Goal: Check status: Check status

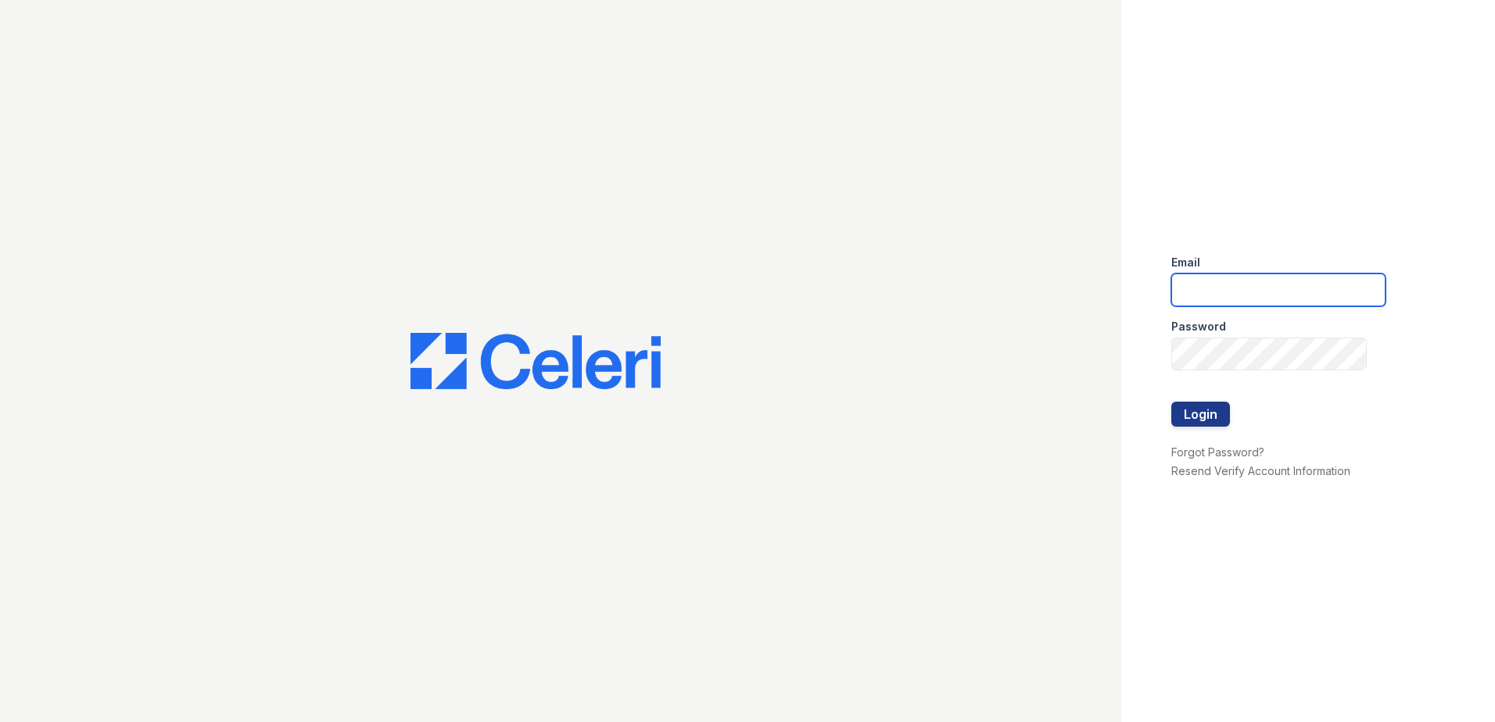
click at [1260, 288] on input "email" at bounding box center [1278, 290] width 214 height 33
type input "arrivecrofton@trinity-pm.com"
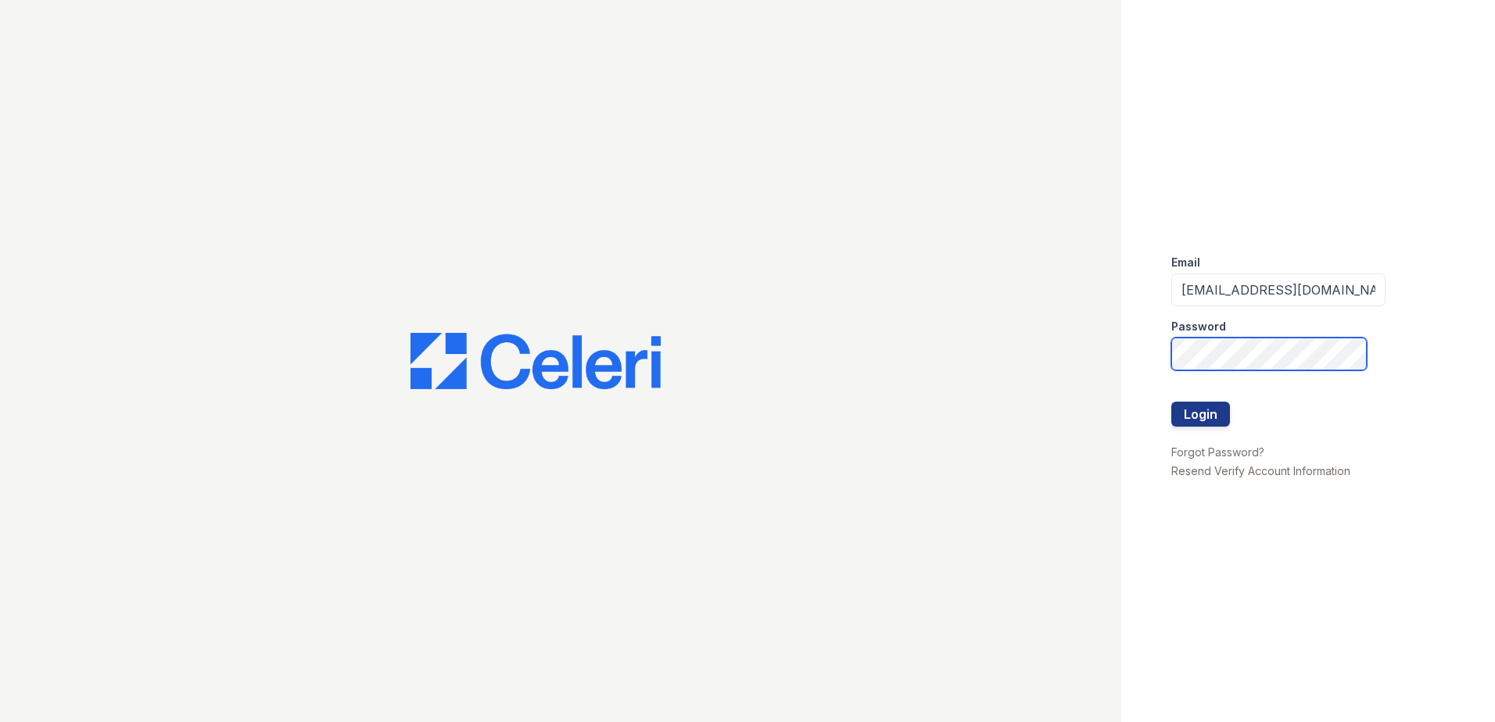
click at [1171, 402] on button "Login" at bounding box center [1200, 414] width 59 height 25
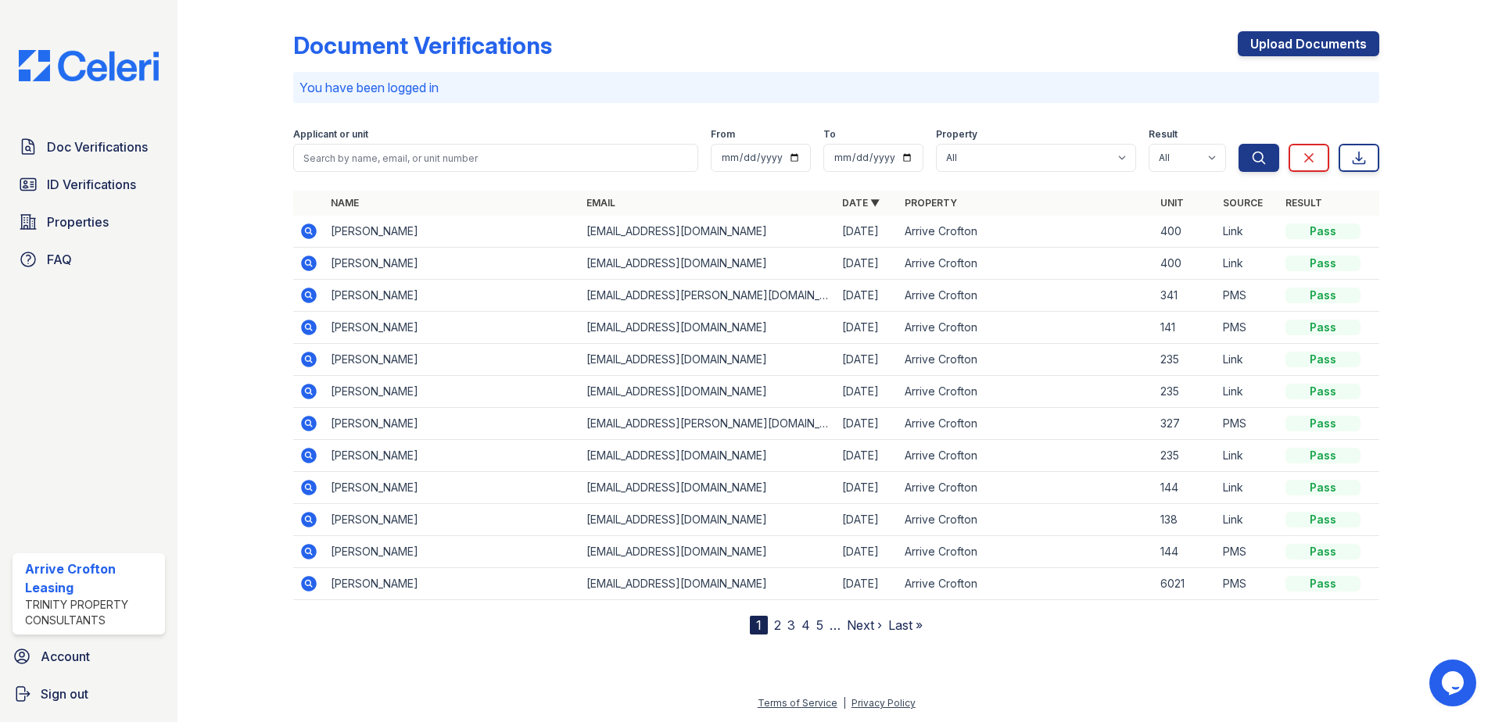
click at [310, 263] on icon at bounding box center [308, 263] width 19 height 19
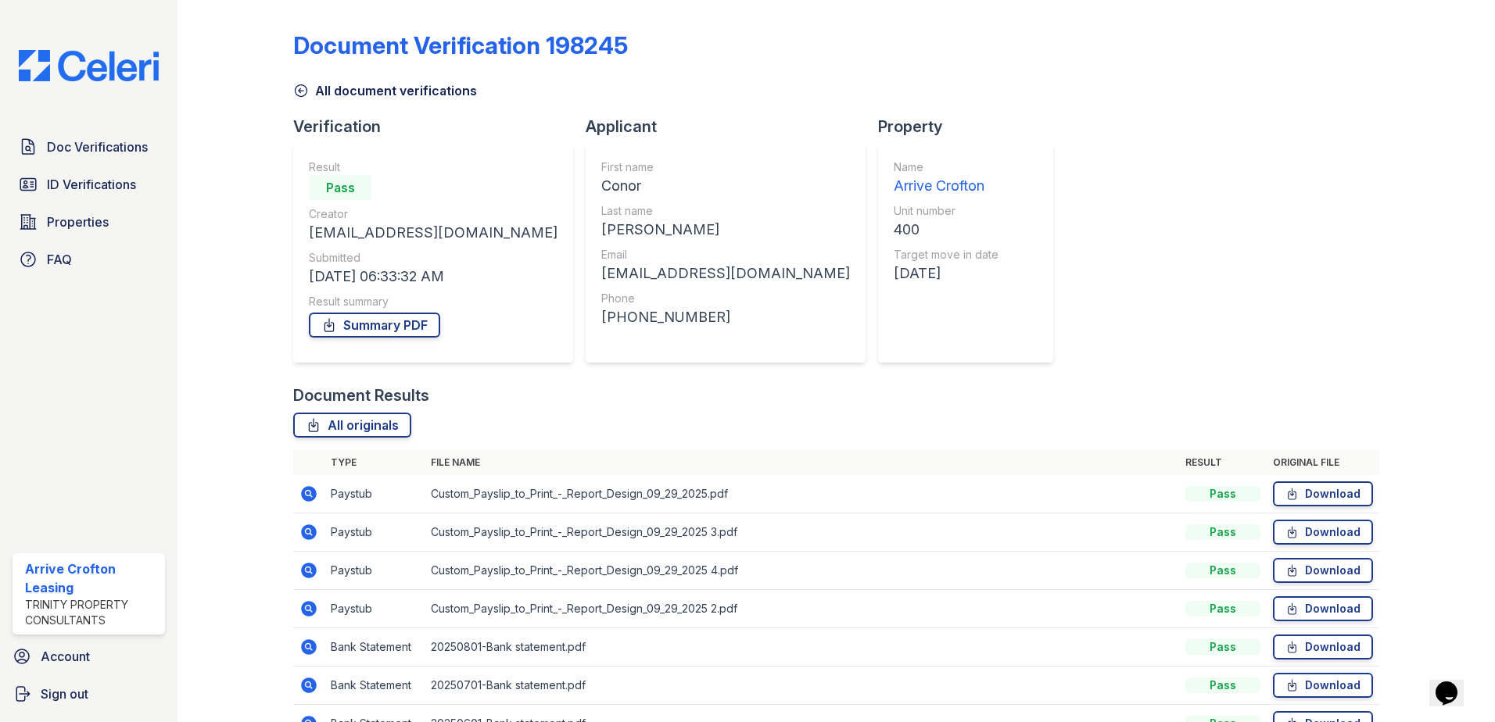
click at [309, 495] on icon at bounding box center [308, 494] width 19 height 19
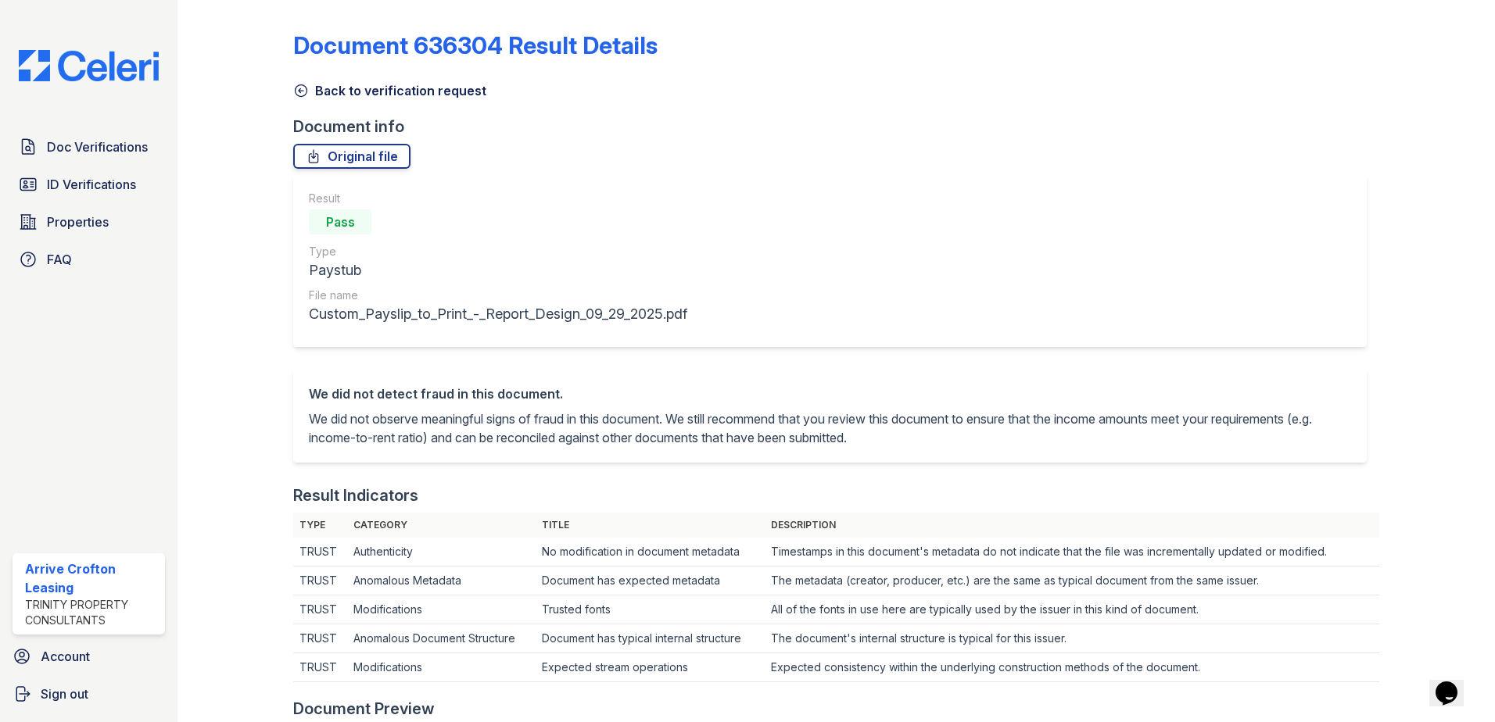
click at [295, 90] on icon at bounding box center [301, 91] width 16 height 16
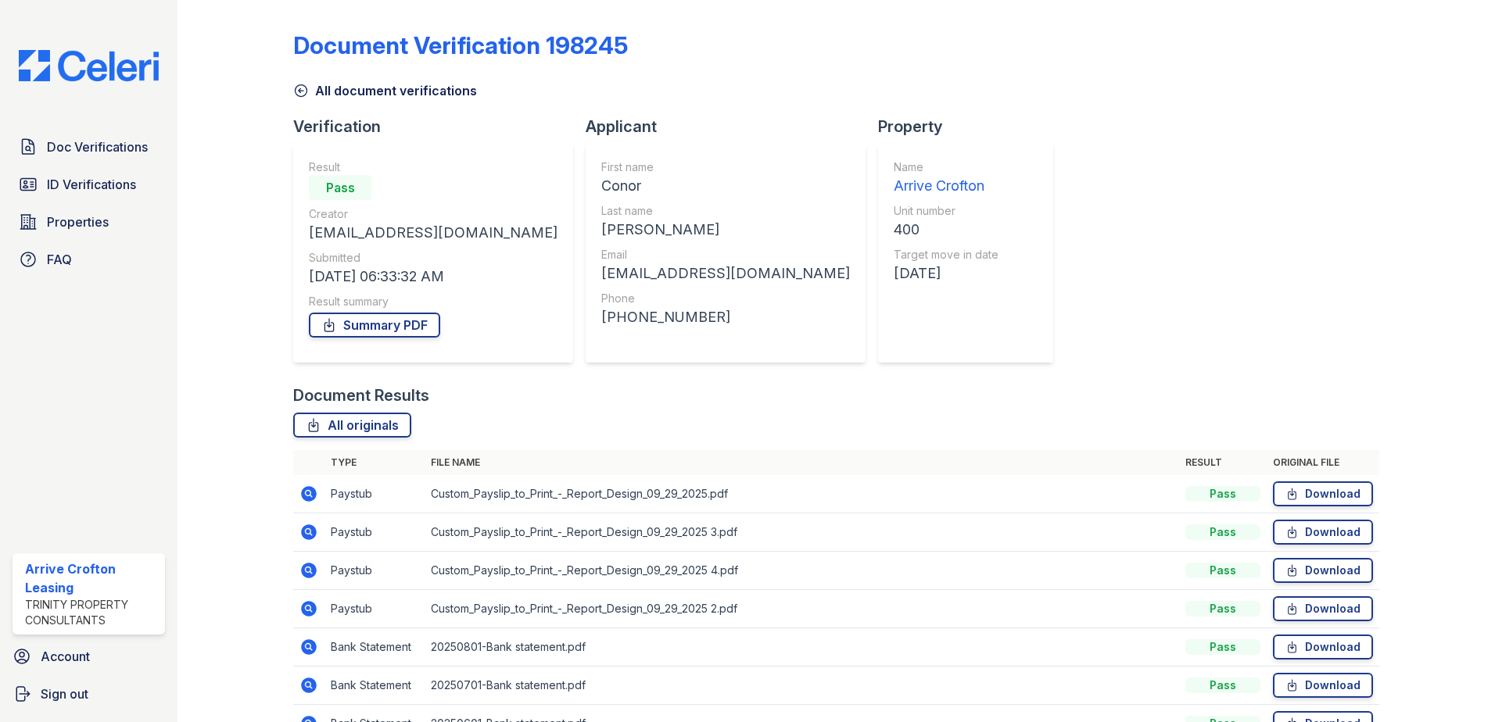
click at [308, 528] on icon at bounding box center [309, 533] width 16 height 16
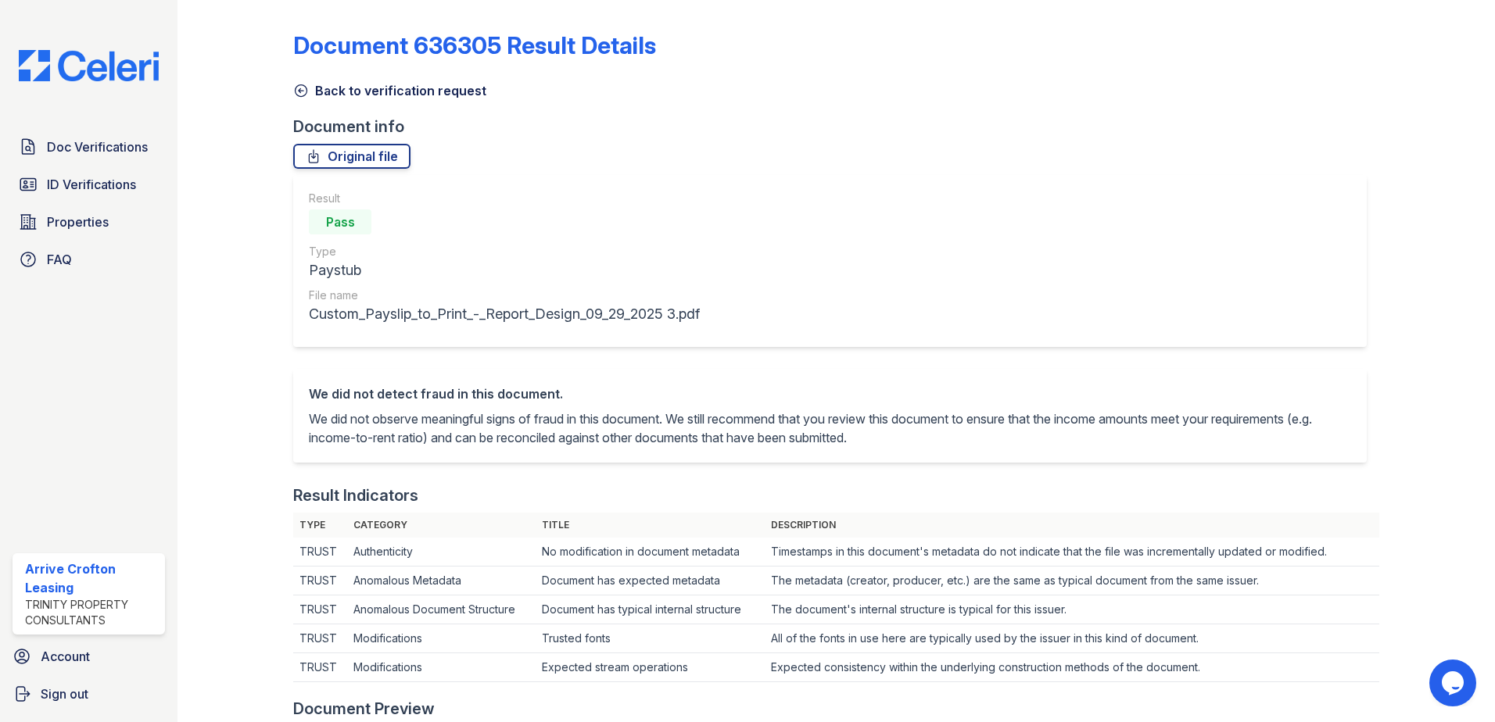
click at [302, 91] on icon at bounding box center [301, 91] width 12 height 12
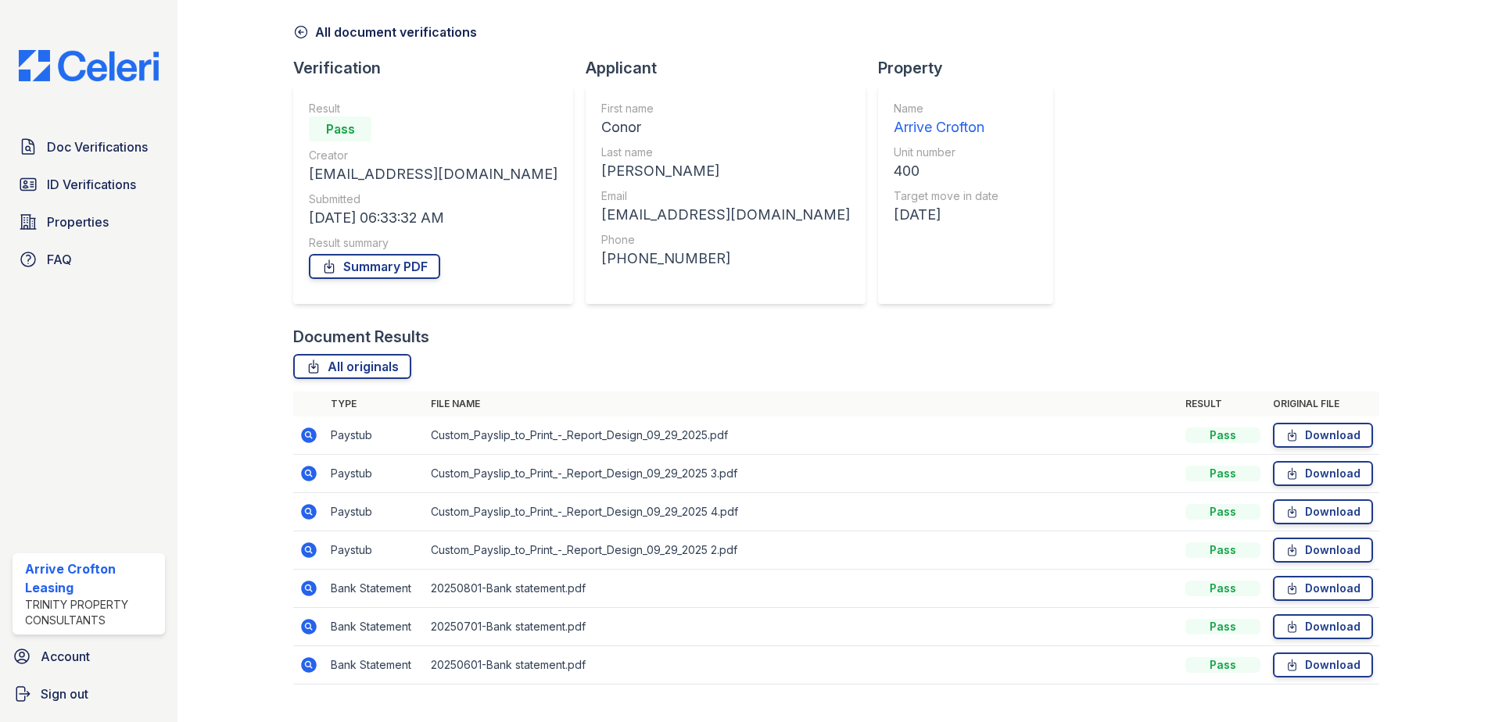
scroll to position [90, 0]
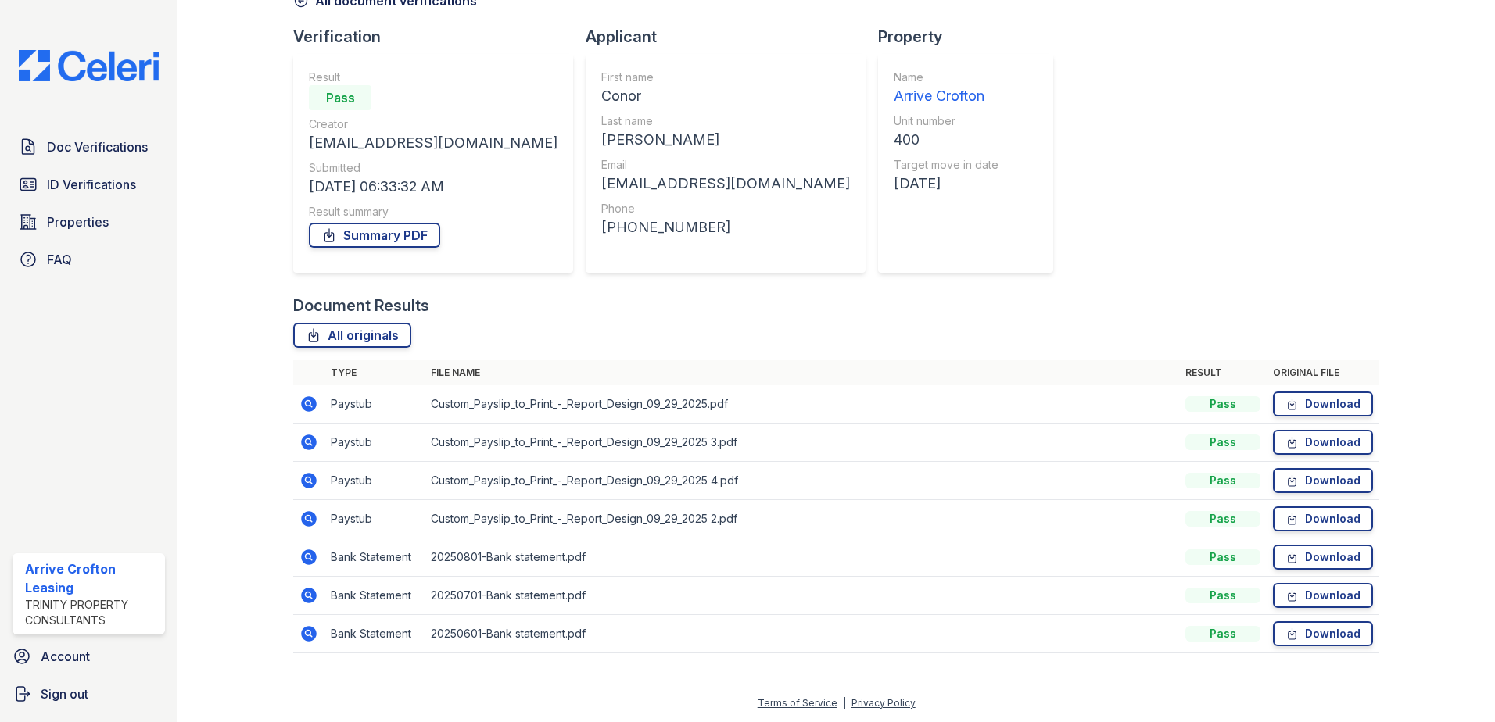
drag, startPoint x: 310, startPoint y: 479, endPoint x: 485, endPoint y: 446, distance: 179.1
click at [310, 478] on icon at bounding box center [308, 480] width 19 height 19
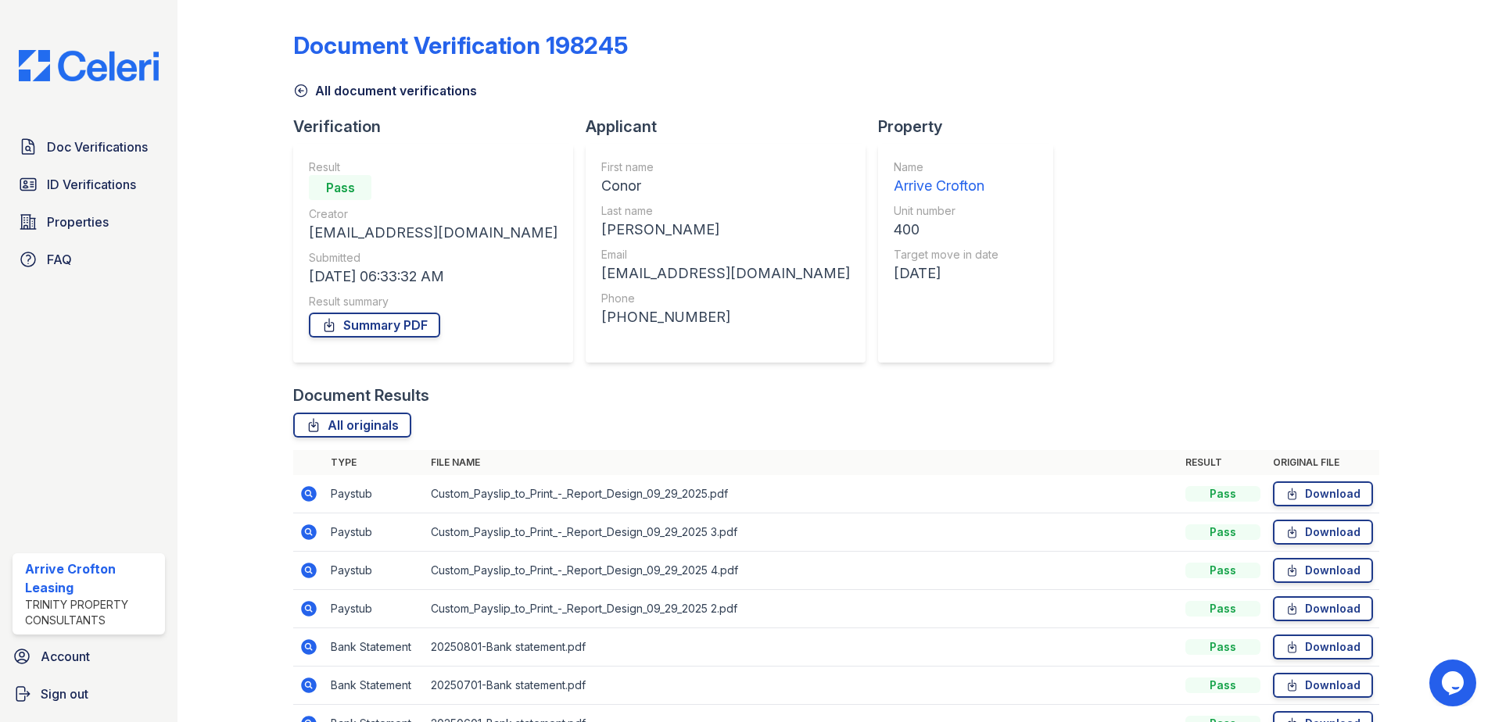
drag, startPoint x: 306, startPoint y: 604, endPoint x: 351, endPoint y: 602, distance: 44.6
click at [309, 603] on icon at bounding box center [309, 609] width 16 height 16
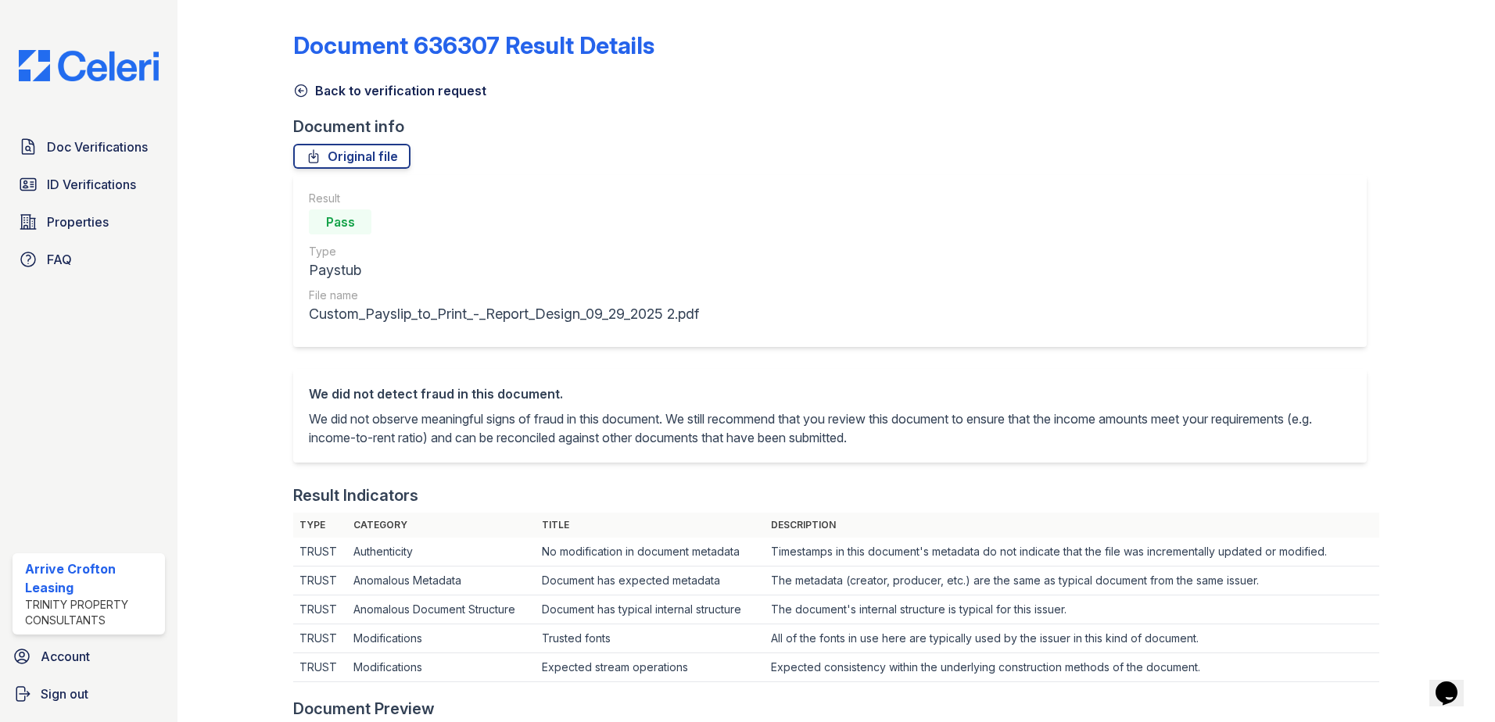
drag, startPoint x: 297, startPoint y: 91, endPoint x: 304, endPoint y: 219, distance: 127.6
click at [297, 91] on icon at bounding box center [301, 91] width 16 height 16
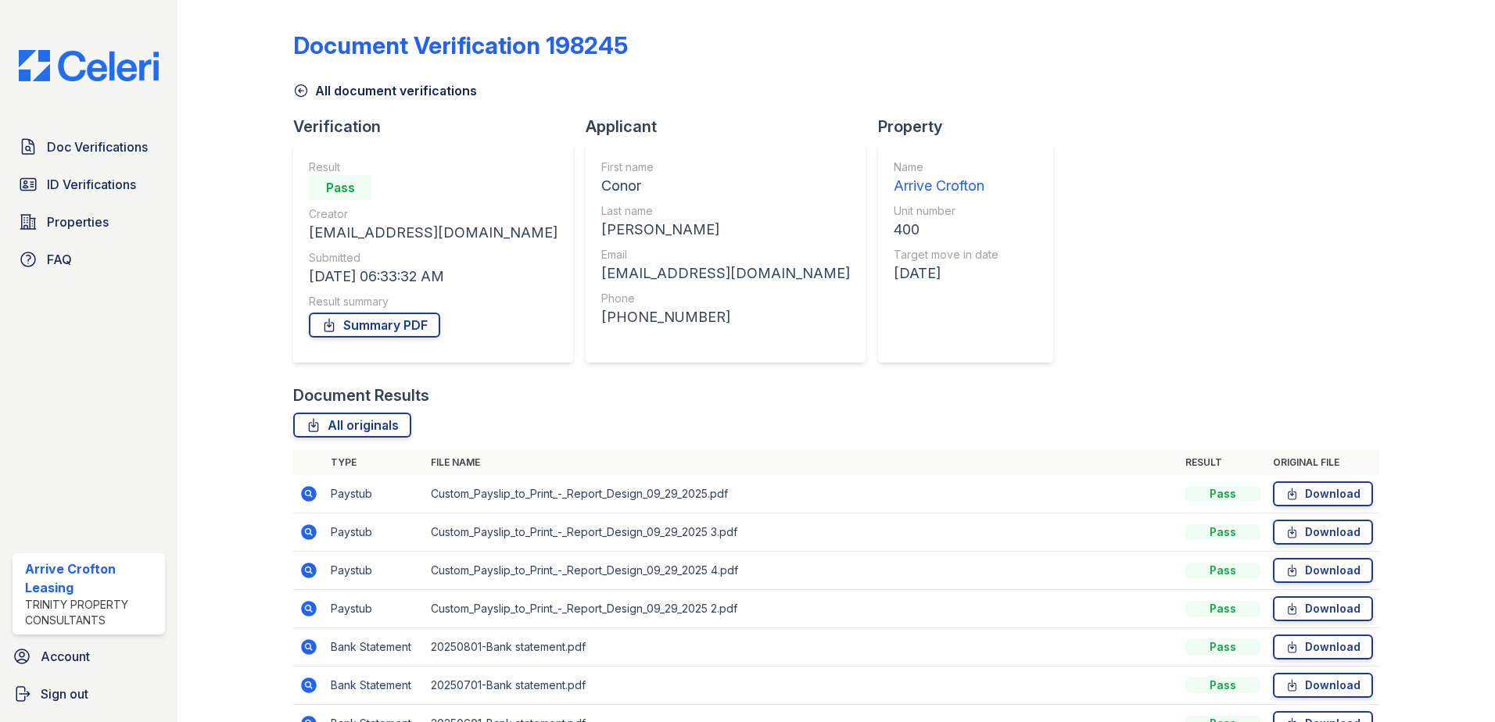
click at [300, 89] on icon at bounding box center [301, 91] width 16 height 16
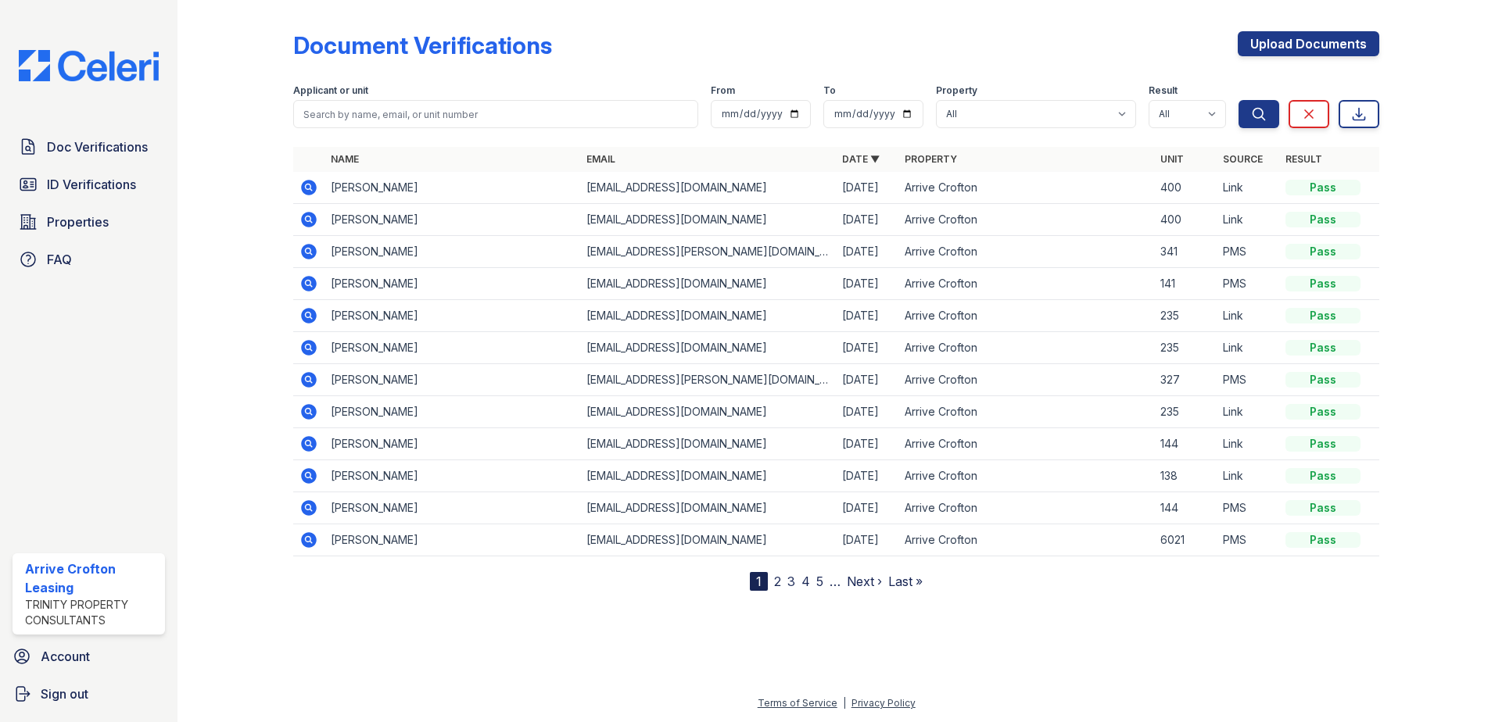
click at [310, 184] on icon at bounding box center [309, 188] width 16 height 16
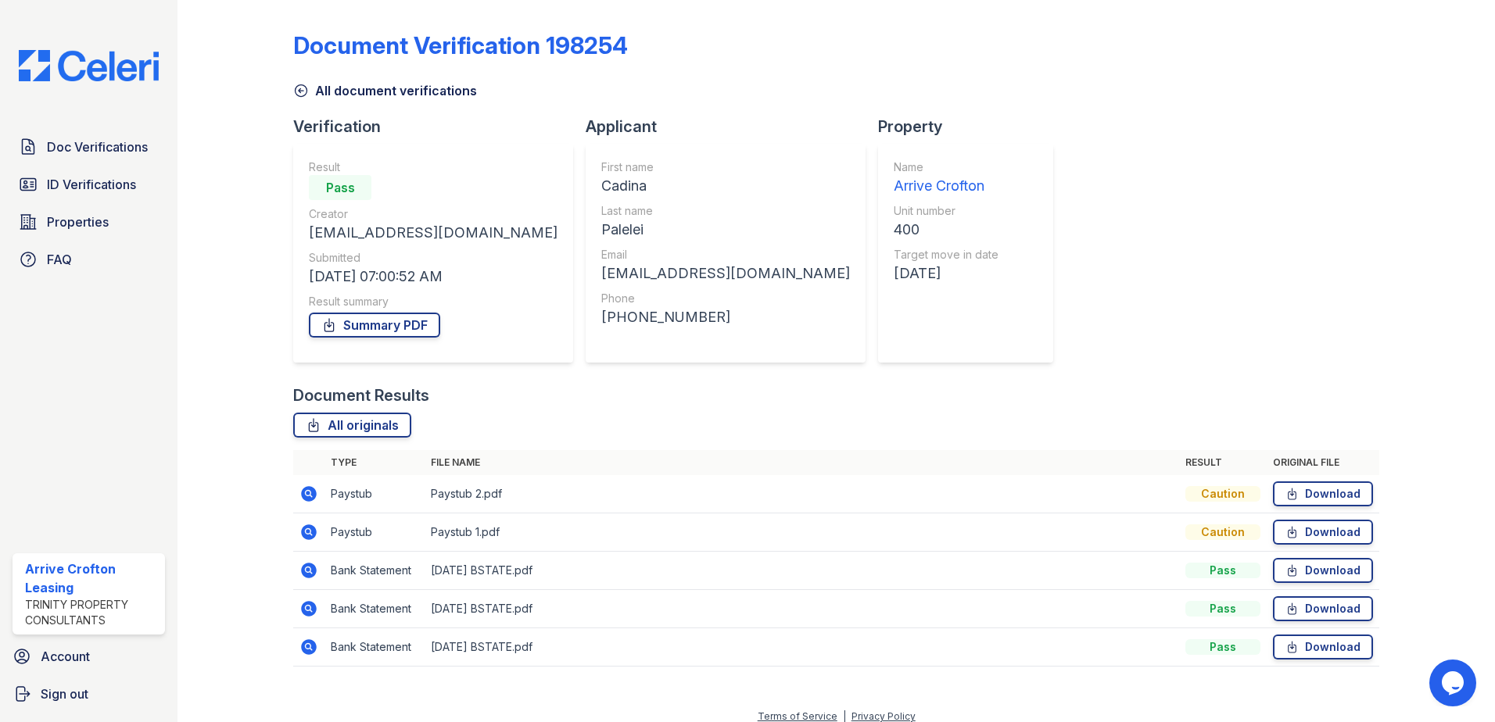
drag, startPoint x: 310, startPoint y: 532, endPoint x: 571, endPoint y: 488, distance: 264.7
click at [310, 531] on icon at bounding box center [308, 532] width 19 height 19
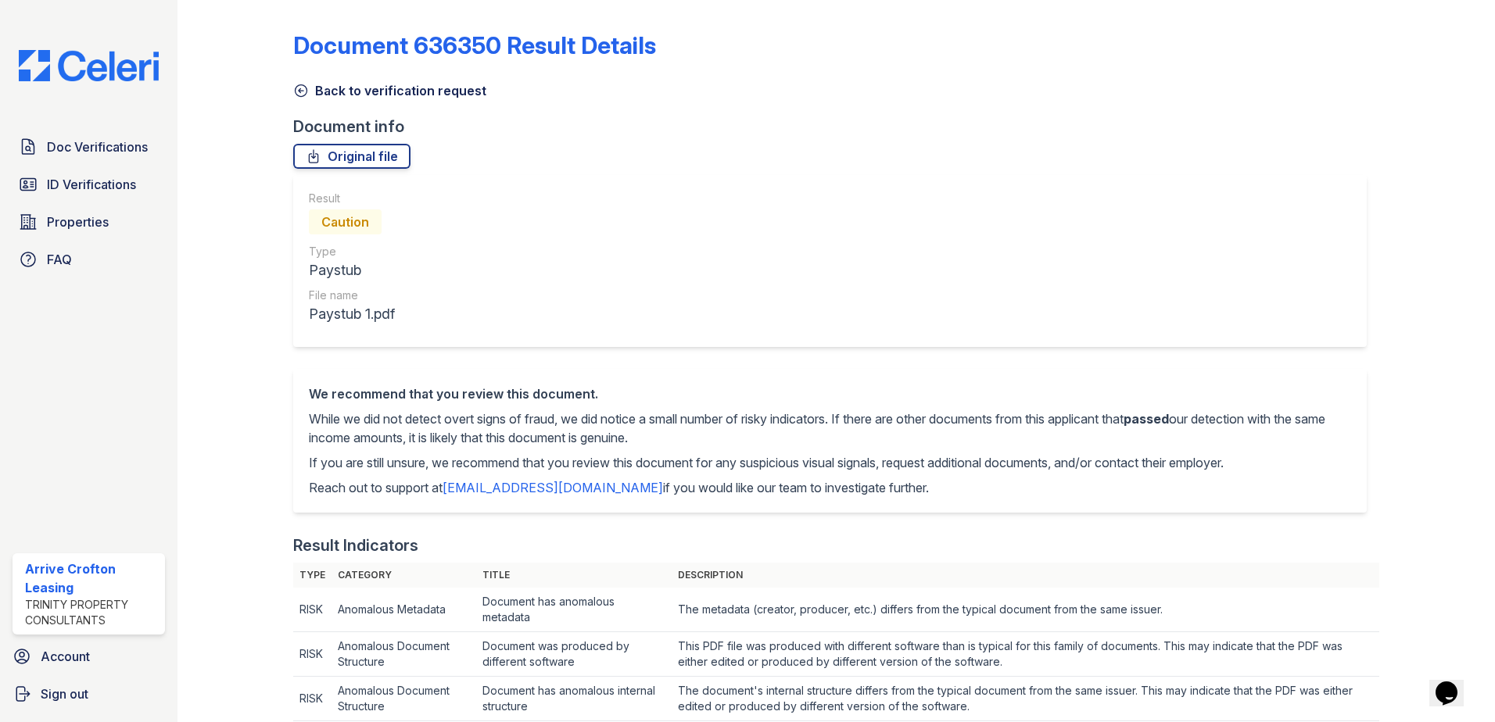
click at [295, 91] on icon at bounding box center [301, 91] width 16 height 16
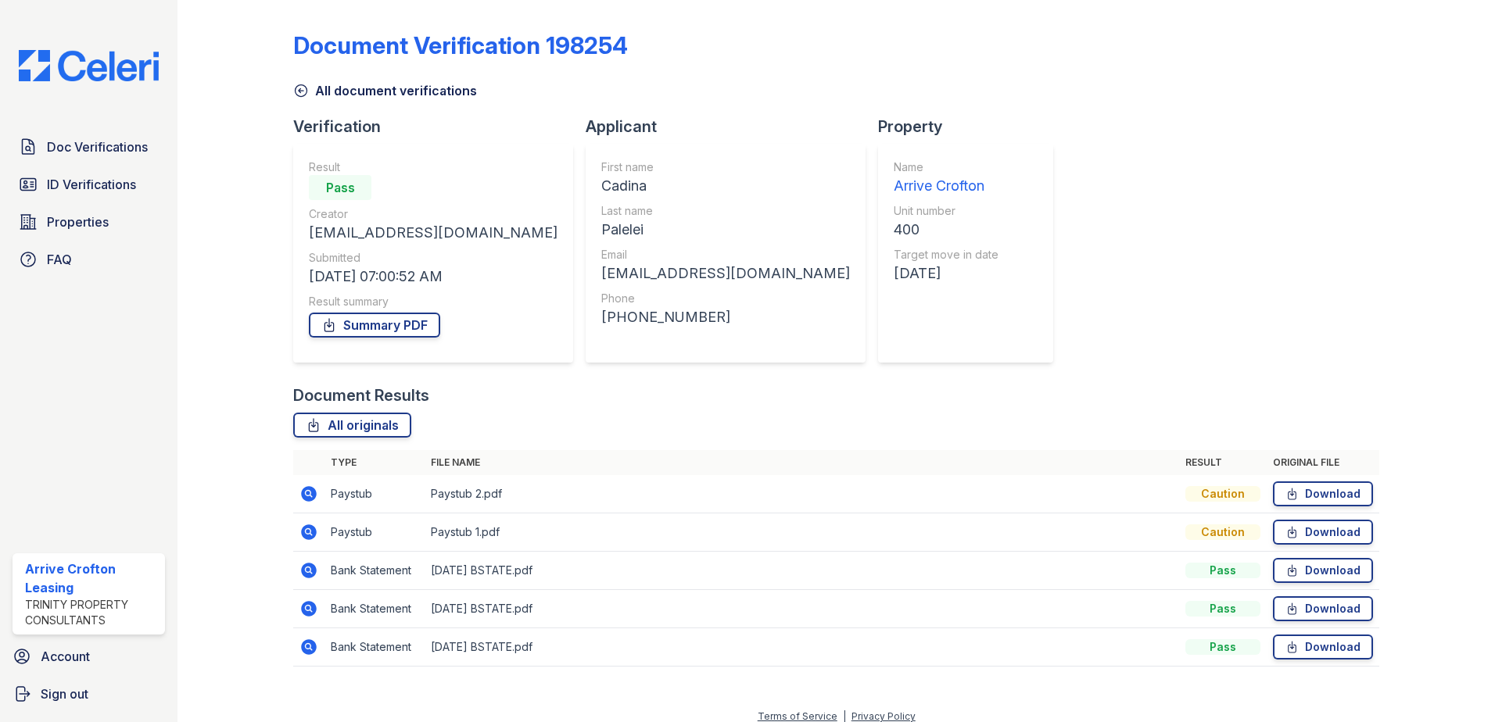
click at [307, 493] on icon at bounding box center [308, 493] width 4 height 4
